Goal: Transaction & Acquisition: Purchase product/service

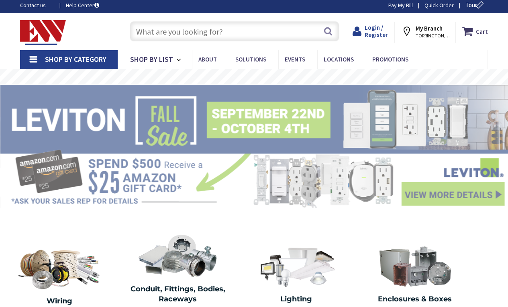
click at [378, 36] on span "Login / Register" at bounding box center [375, 31] width 23 height 15
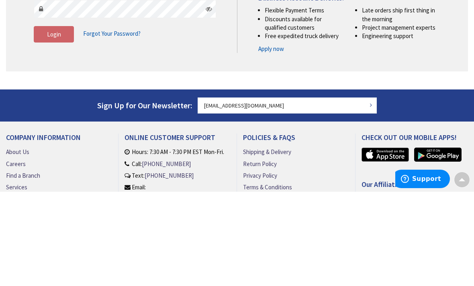
type input "[EMAIL_ADDRESS][DOMAIN_NAME]"
click at [54, 128] on button "Login" at bounding box center [54, 128] width 40 height 17
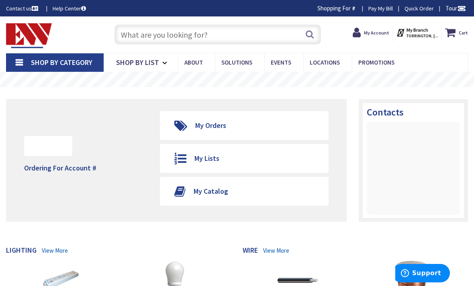
click at [278, 37] on input "text" at bounding box center [217, 34] width 207 height 20
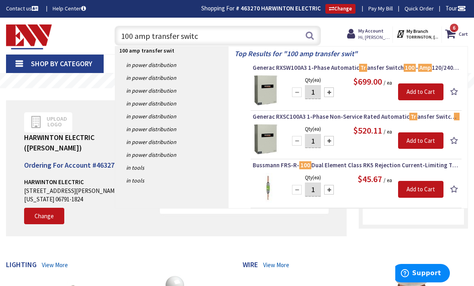
type input "100 amp transfer switch"
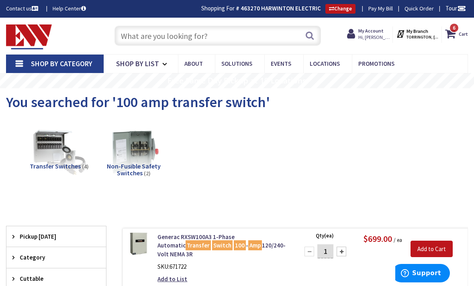
click at [159, 32] on input "text" at bounding box center [217, 36] width 207 height 20
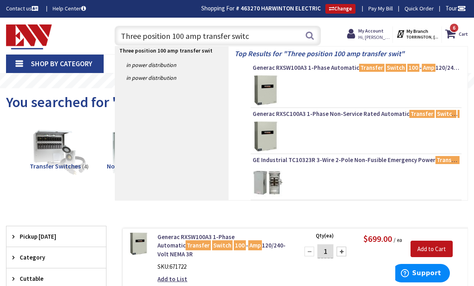
type input "Three position 100 amp transfer switch"
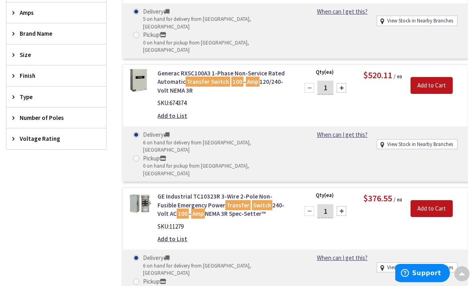
scroll to position [231, 0]
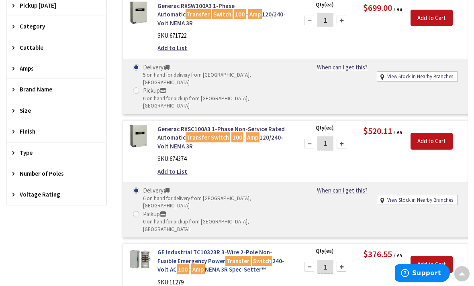
click at [252, 256] on mark "Switch" at bounding box center [262, 261] width 20 height 10
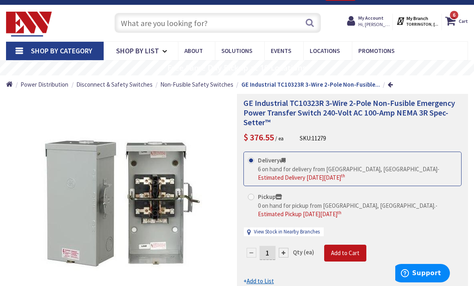
scroll to position [0, 0]
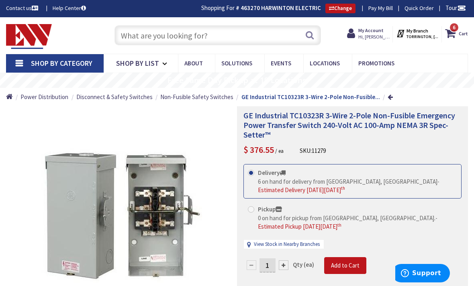
click at [139, 39] on input "text" at bounding box center [217, 35] width 207 height 20
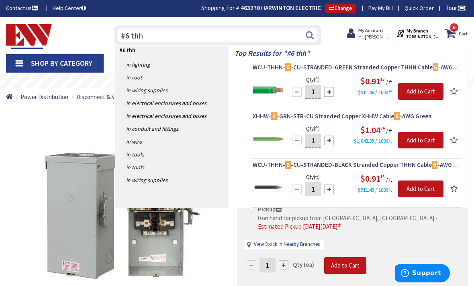
type input "#6 thhn"
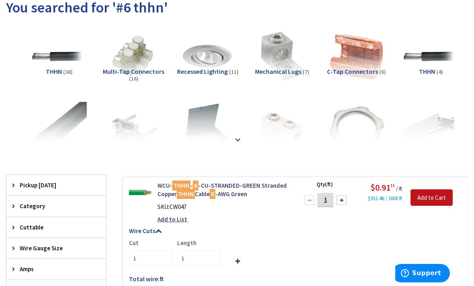
scroll to position [97, 0]
